Goal: Task Accomplishment & Management: Use online tool/utility

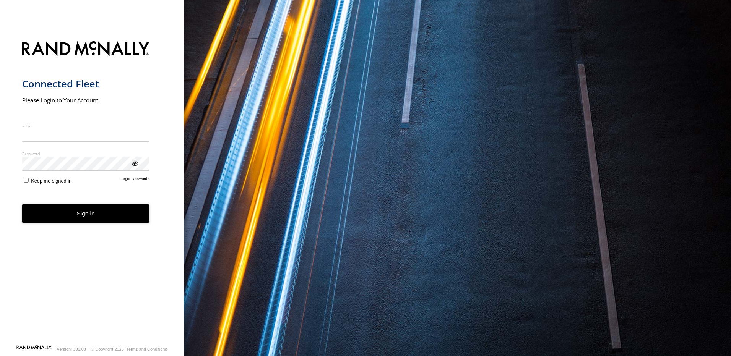
type input "**********"
click at [100, 226] on form "**********" at bounding box center [92, 191] width 140 height 308
click at [104, 217] on button "Sign in" at bounding box center [85, 214] width 127 height 19
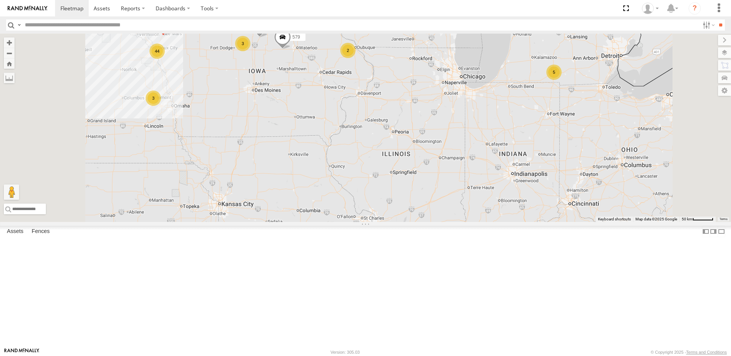
click at [250, 51] on div "3" at bounding box center [242, 43] width 15 height 15
